Goal: Navigation & Orientation: Find specific page/section

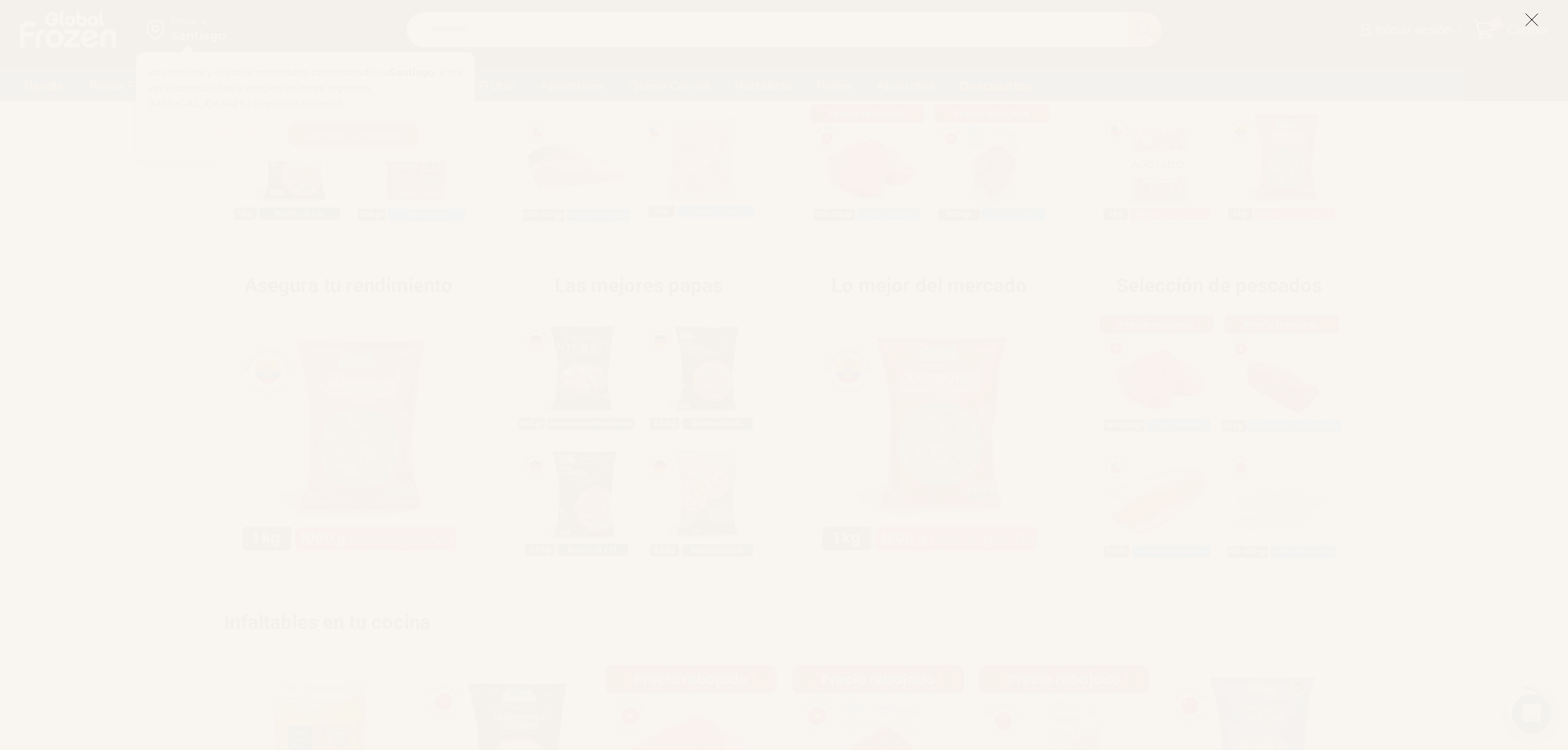
scroll to position [494, 0]
click at [1538, 14] on icon at bounding box center [1531, 20] width 15 height 15
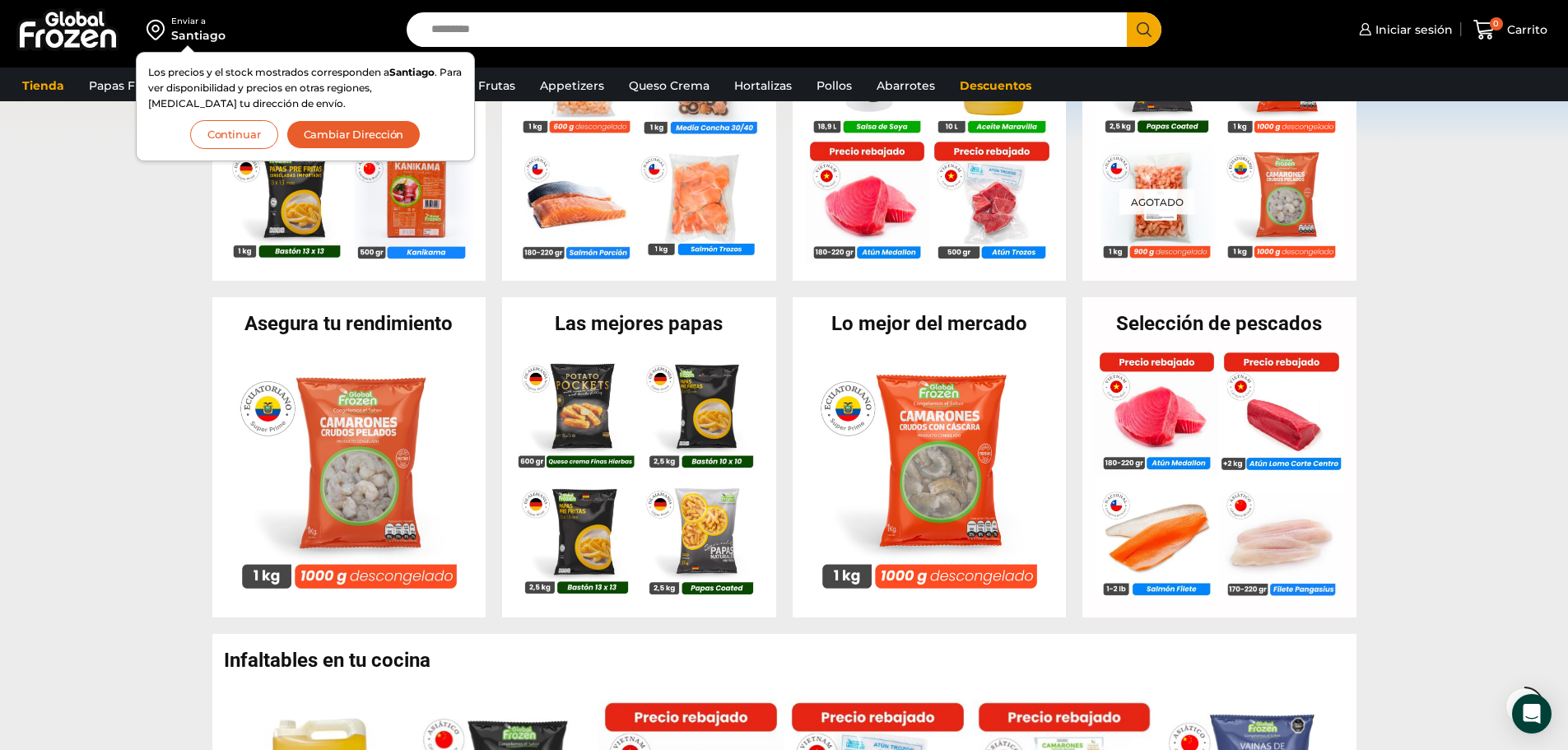
click at [658, 321] on h2 "Las mejores papas" at bounding box center [639, 323] width 274 height 20
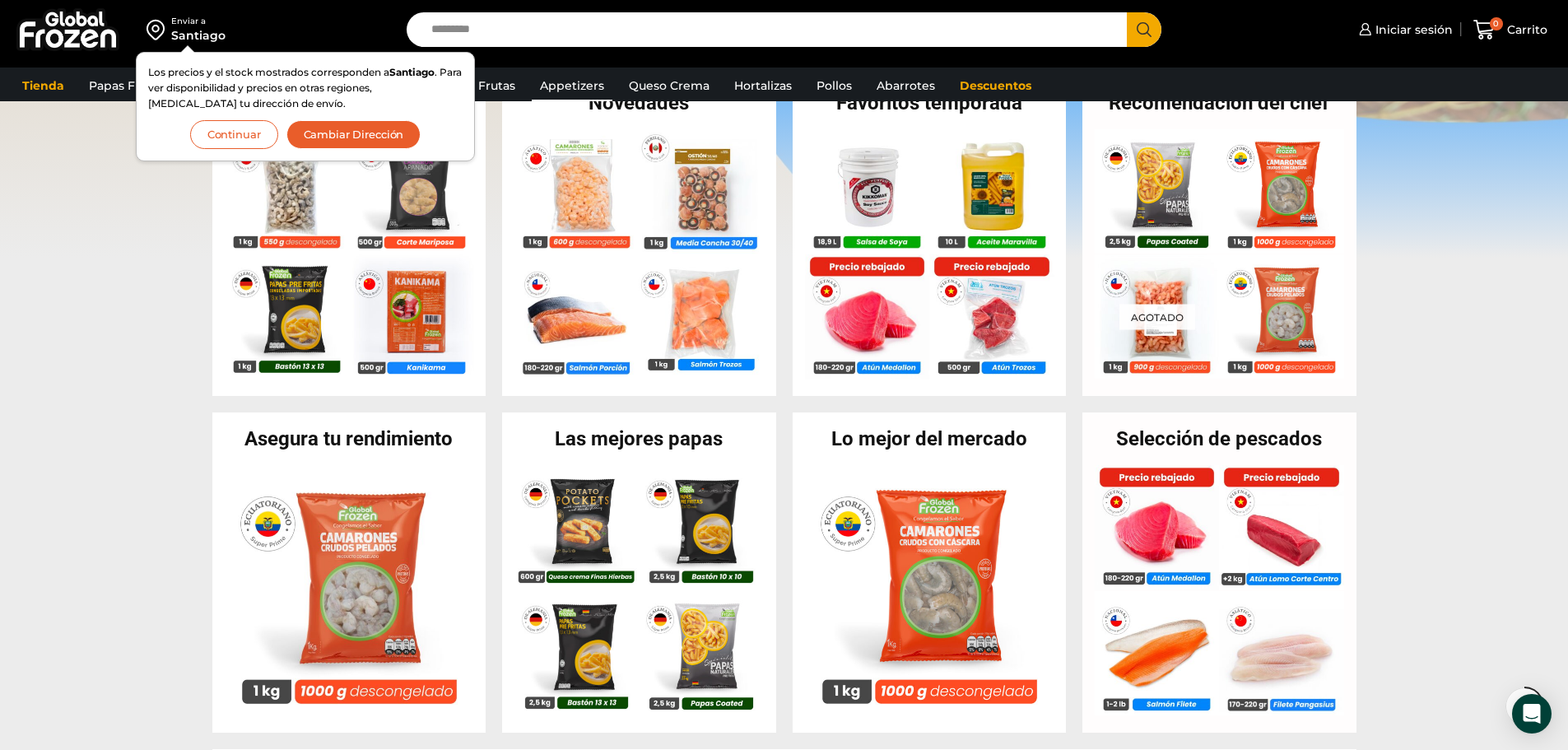
scroll to position [165, 0]
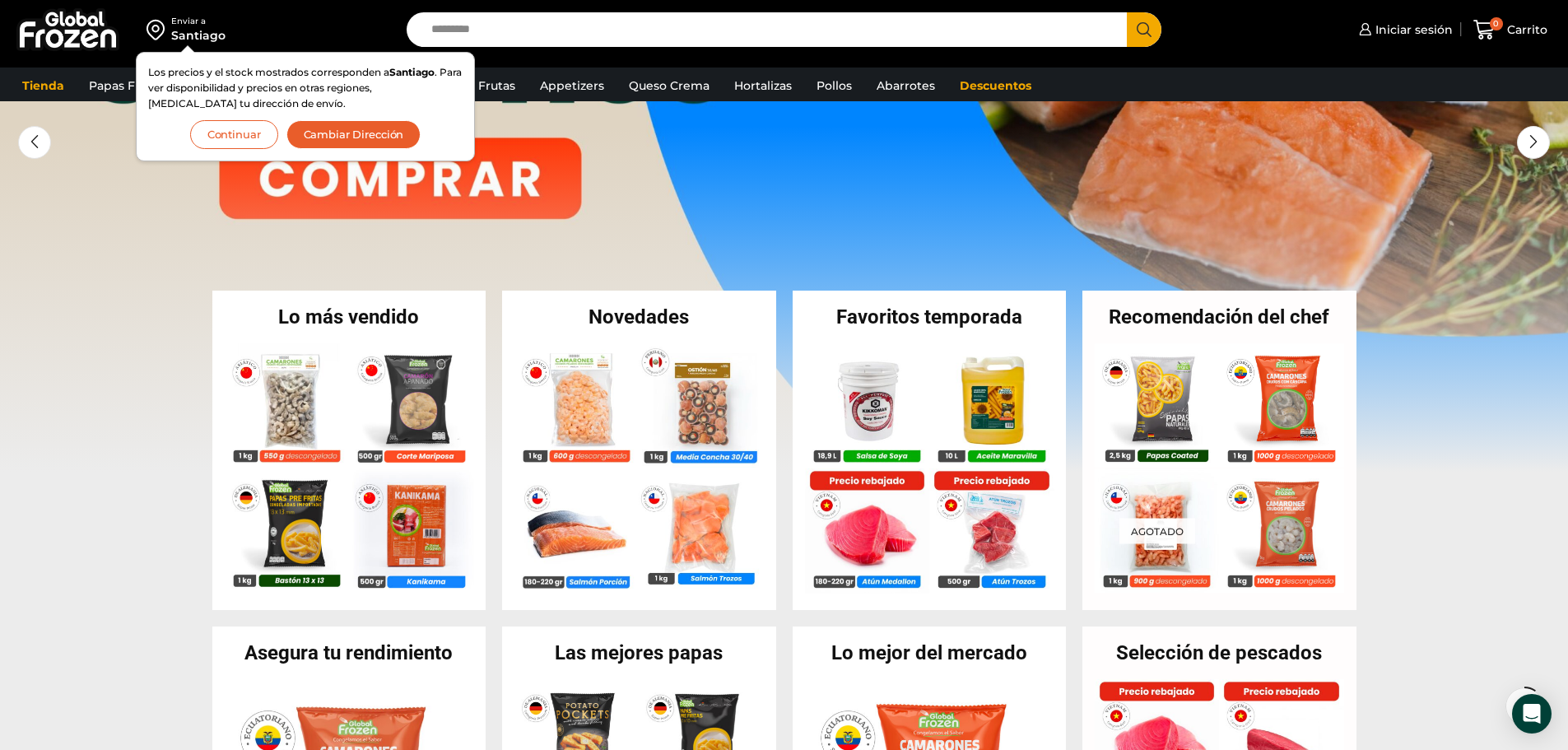
click at [213, 133] on button "Continuar" at bounding box center [234, 134] width 88 height 29
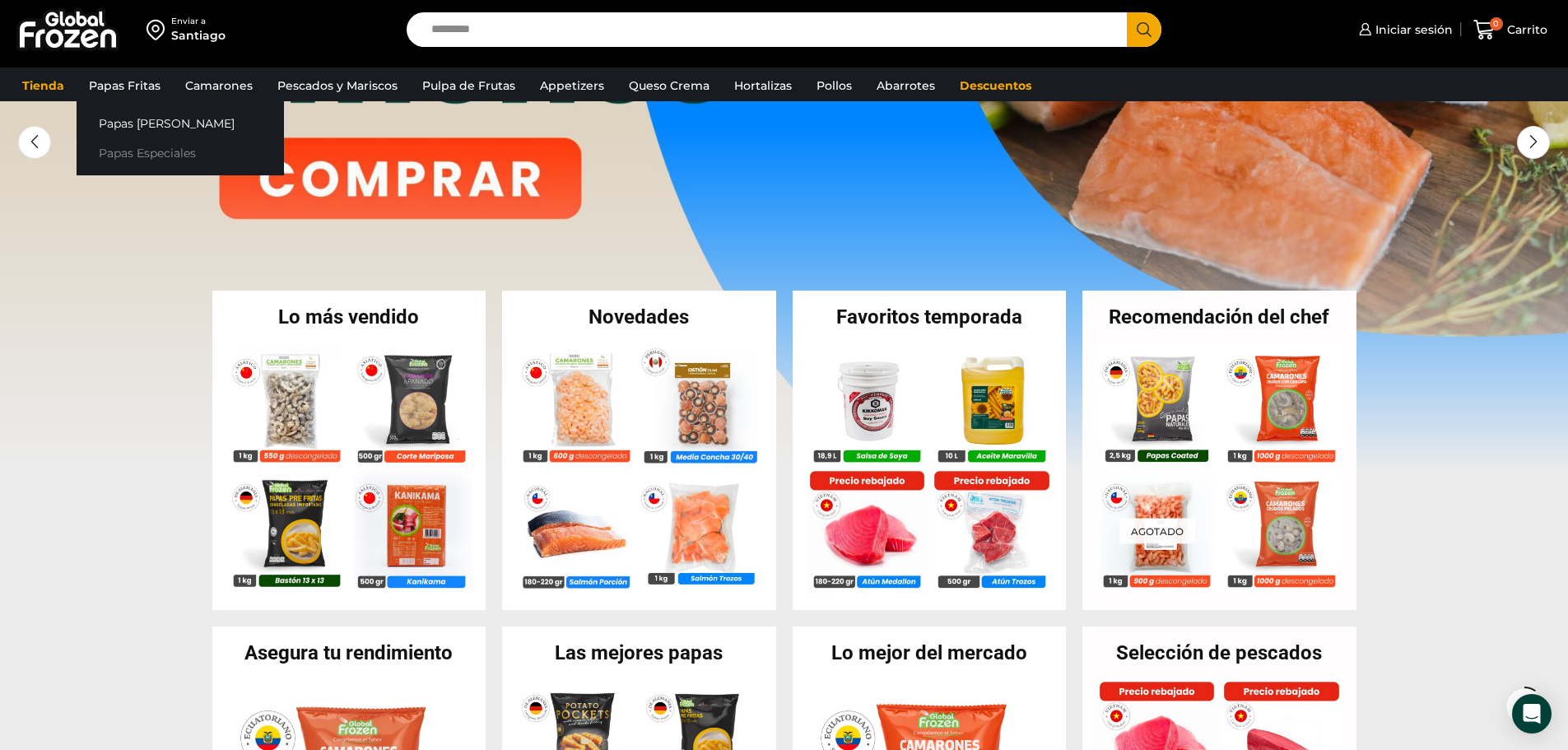
click at [146, 162] on link "Papas Especiales" at bounding box center [180, 154] width 207 height 30
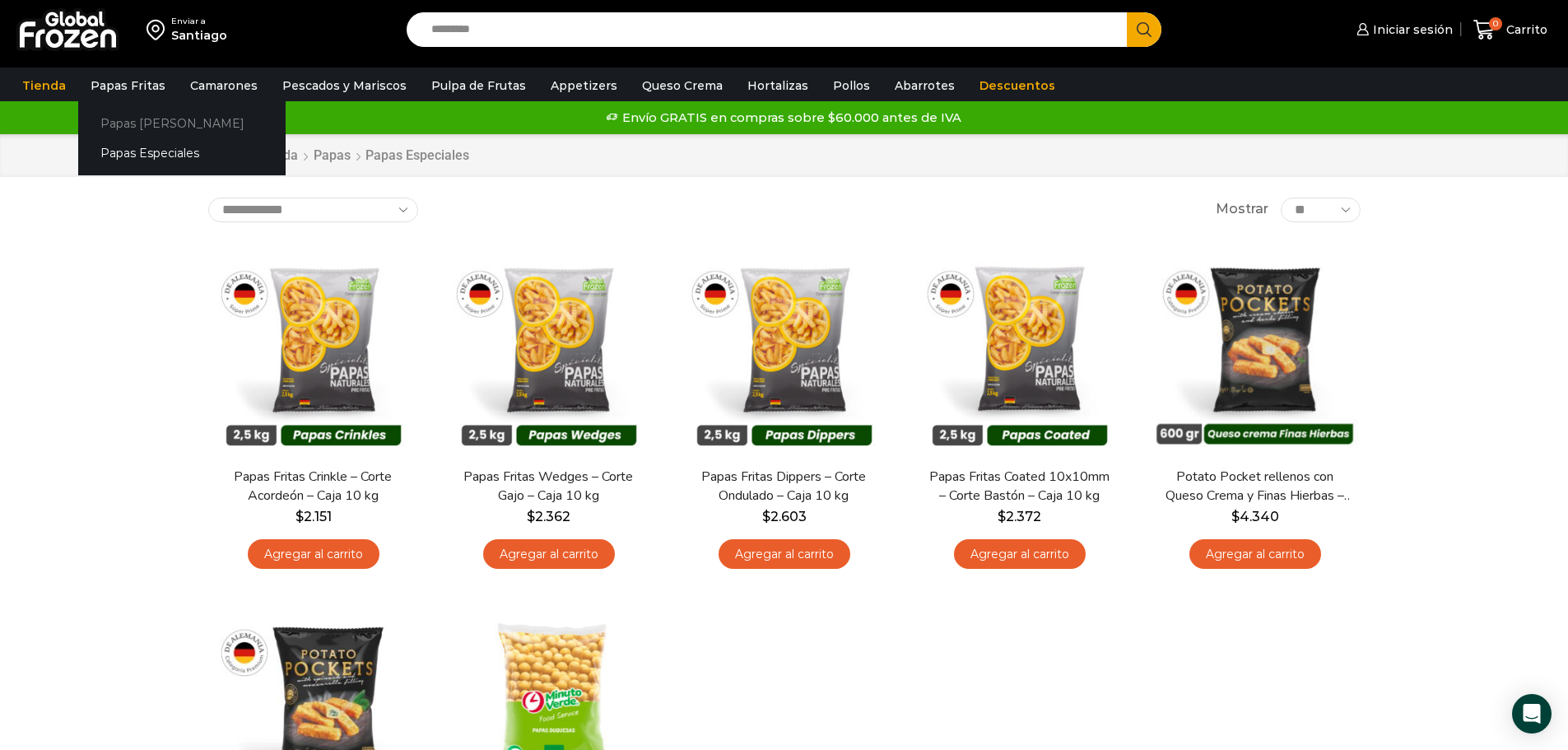
click at [159, 130] on link "Papas [PERSON_NAME]" at bounding box center [182, 122] width 207 height 30
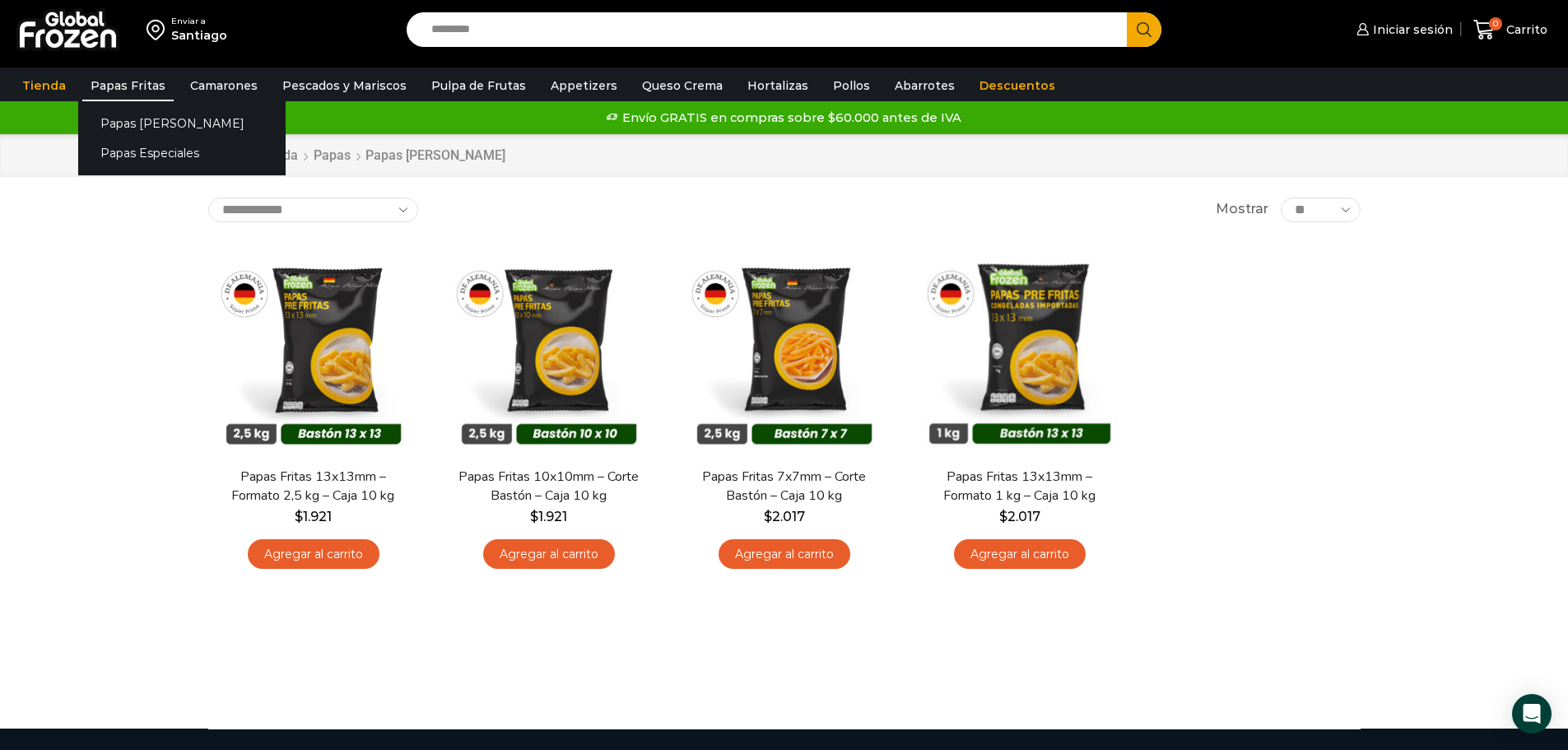
click at [143, 90] on link "Papas Fritas" at bounding box center [127, 85] width 91 height 31
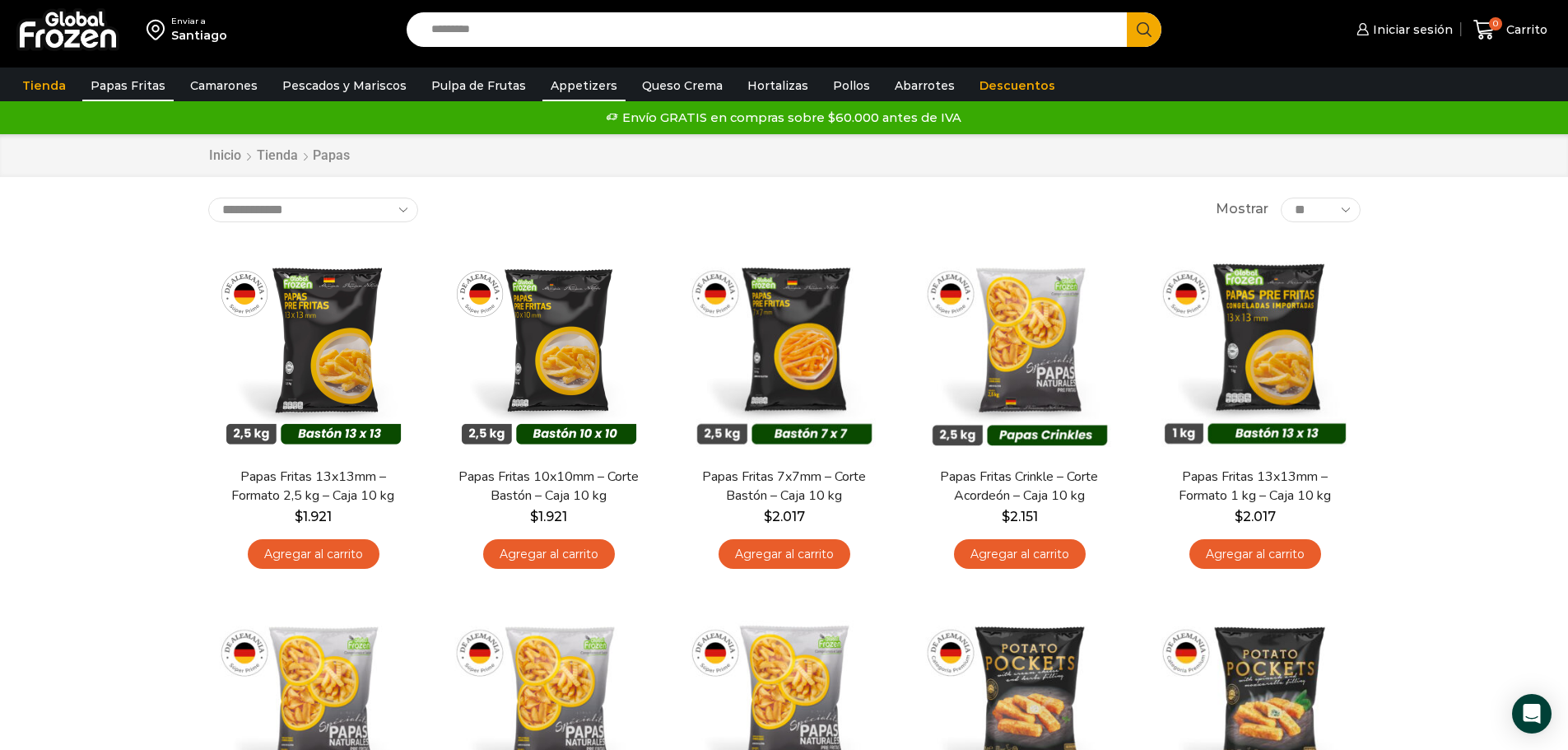
click at [562, 87] on link "Appetizers" at bounding box center [583, 85] width 83 height 31
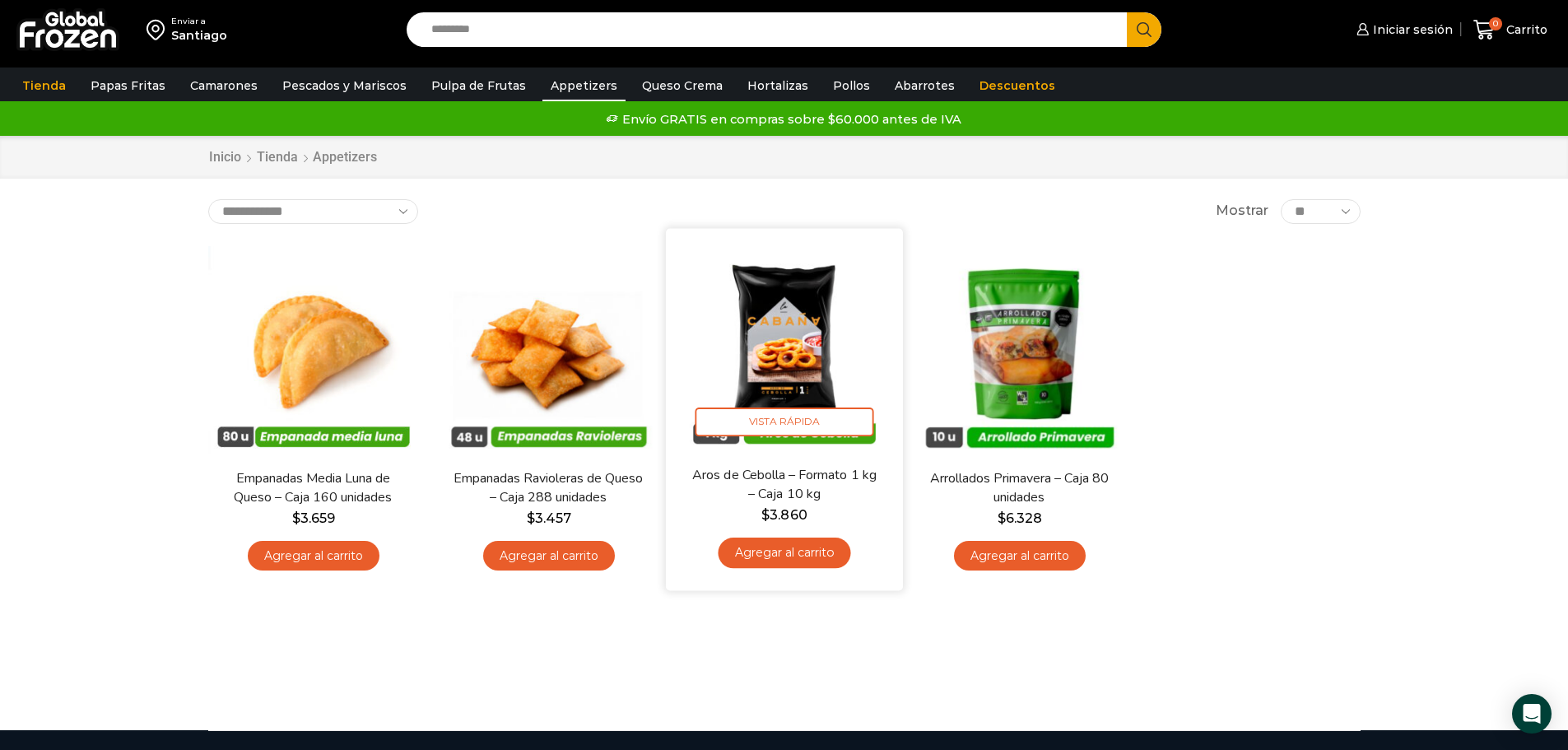
scroll to position [5, 0]
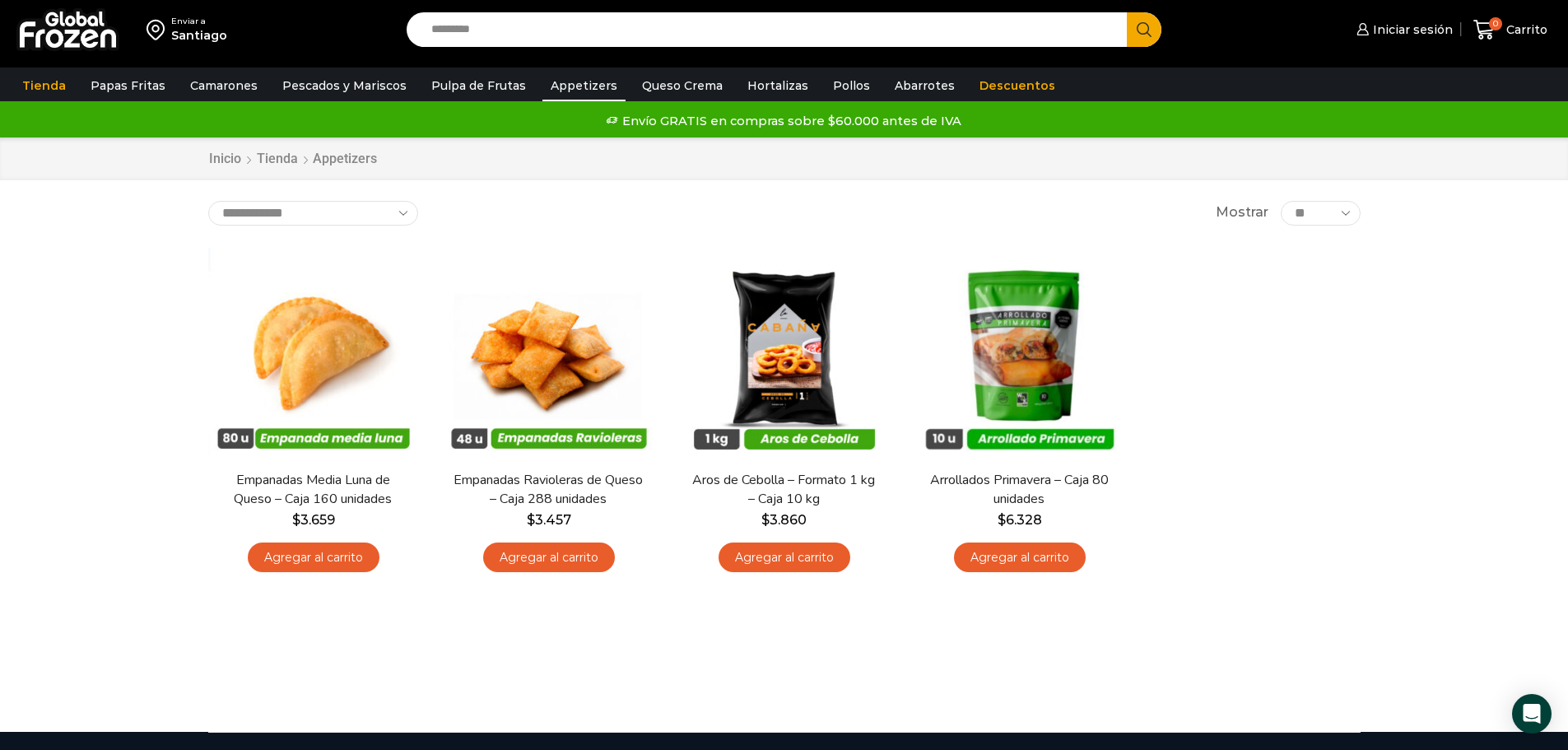
click at [546, 20] on input "Search input" at bounding box center [771, 29] width 696 height 35
